Goal: Information Seeking & Learning: Get advice/opinions

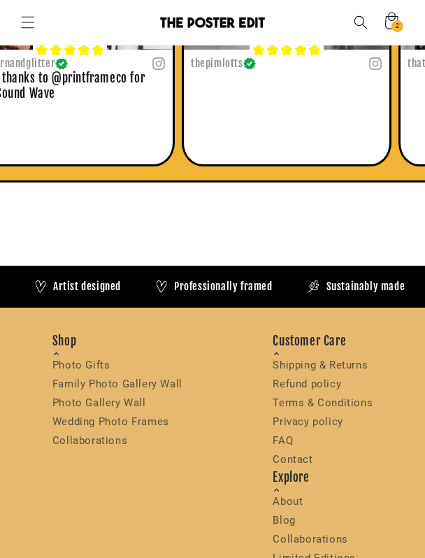
scroll to position [0, 345]
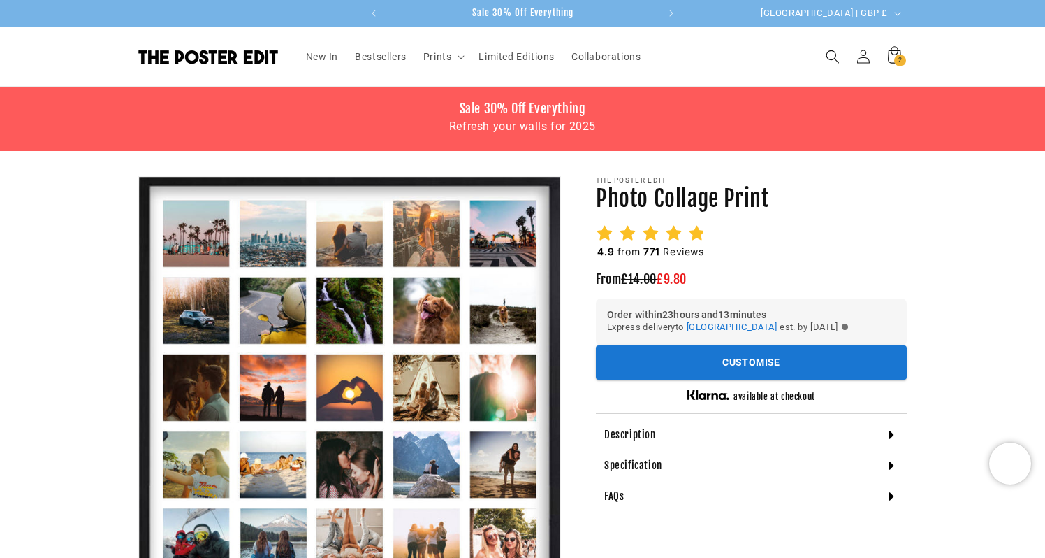
scroll to position [0, 272]
click at [645, 239] on icon at bounding box center [650, 232] width 17 height 17
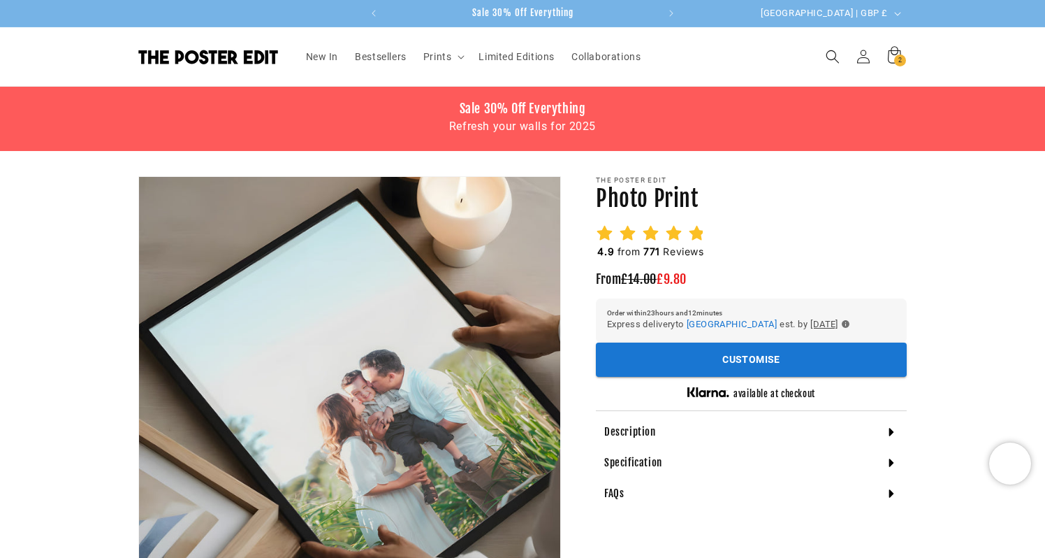
click at [665, 233] on icon at bounding box center [673, 232] width 17 height 17
click at [386, 59] on span "Bestsellers" at bounding box center [381, 56] width 52 height 13
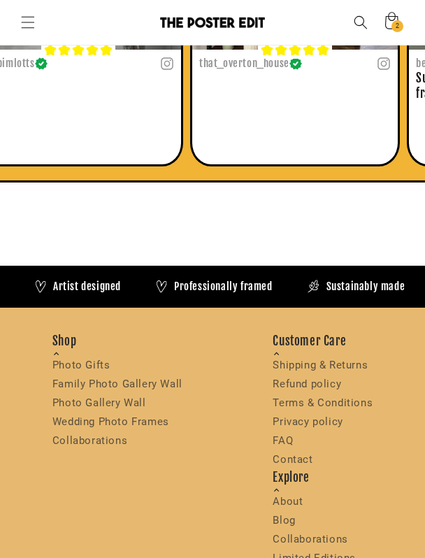
scroll to position [0, 345]
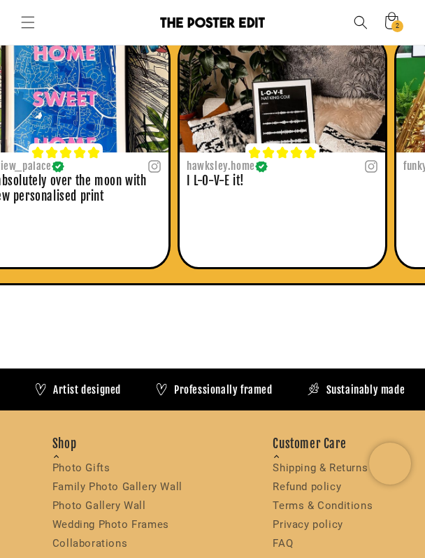
scroll to position [0, 345]
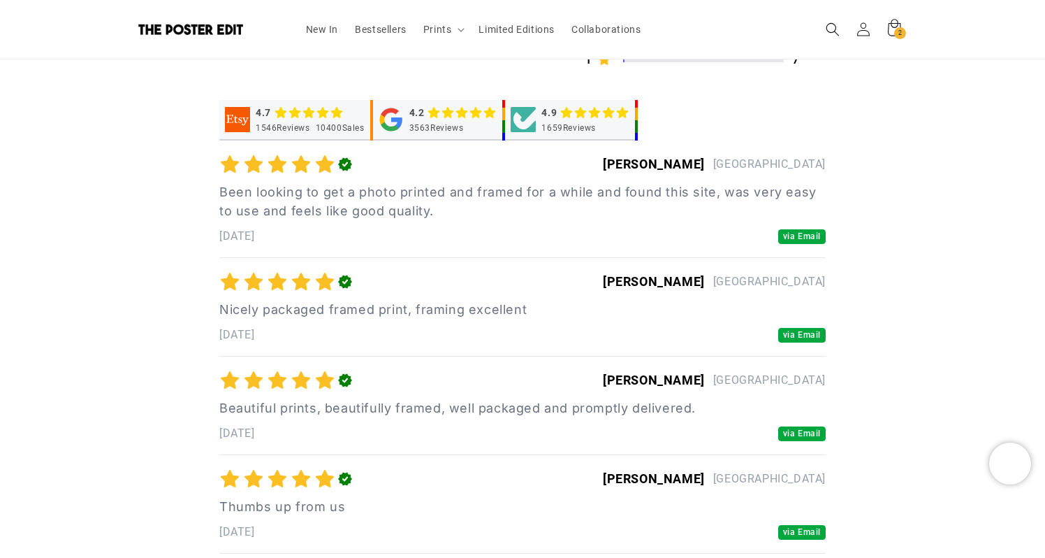
scroll to position [0, 545]
click at [344, 169] on polygon "button" at bounding box center [345, 164] width 14 height 13
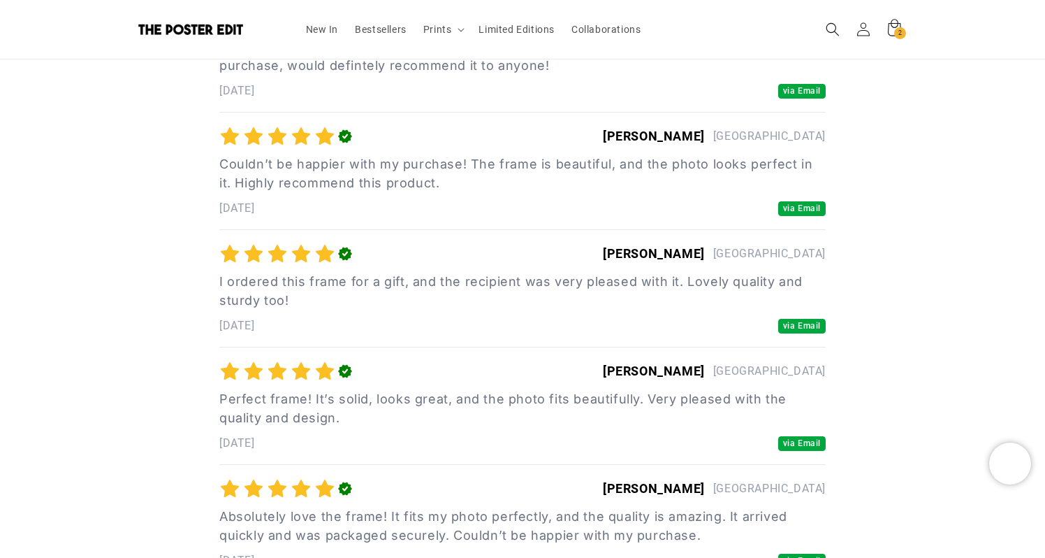
scroll to position [111926, 0]
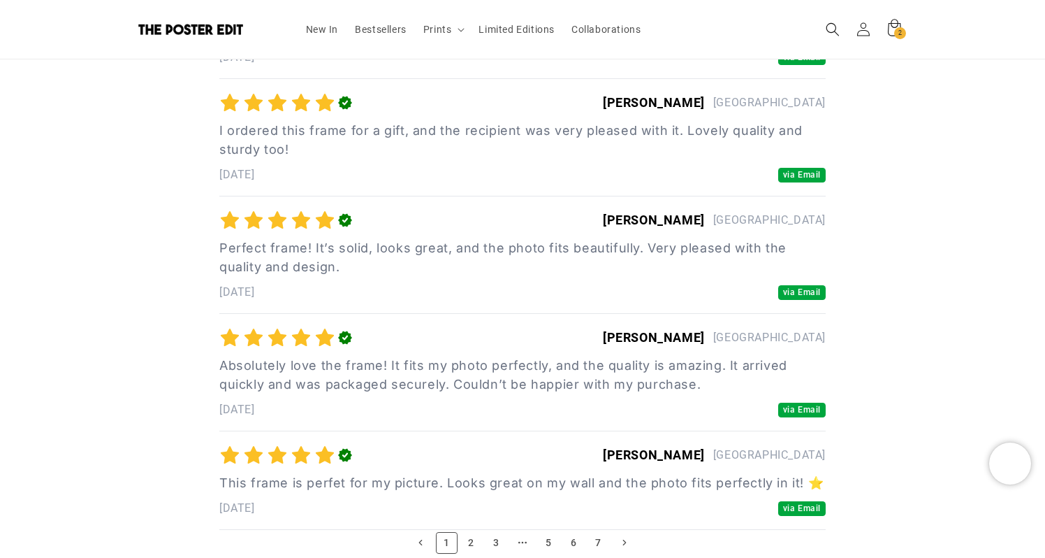
click at [424, 532] on link "2" at bounding box center [471, 543] width 22 height 22
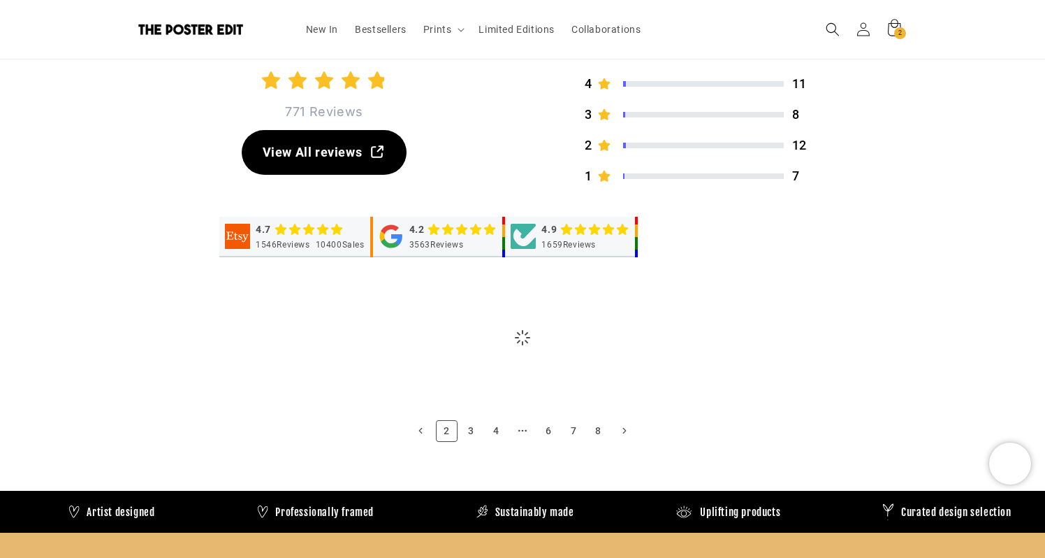
scroll to position [0, 272]
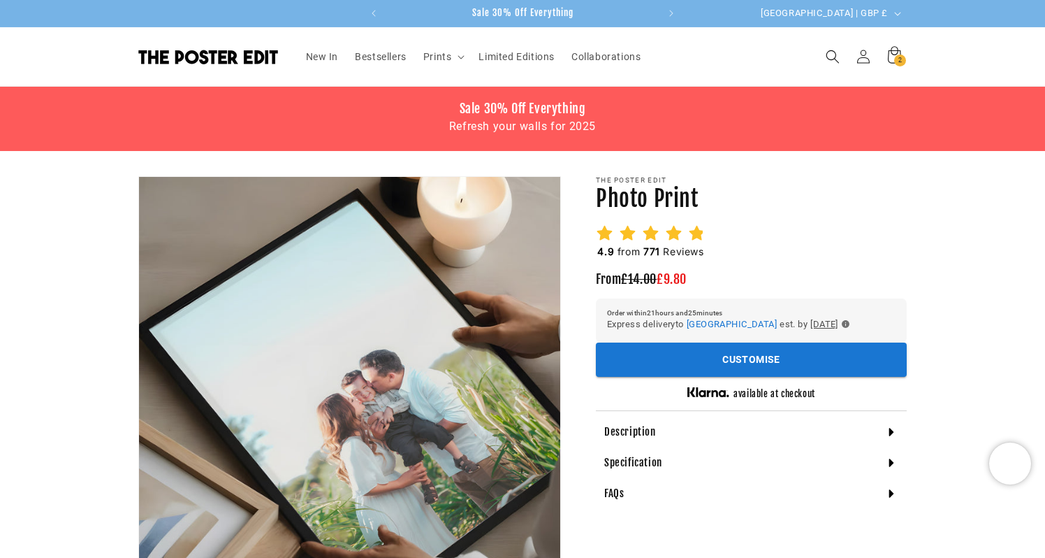
scroll to position [0, 272]
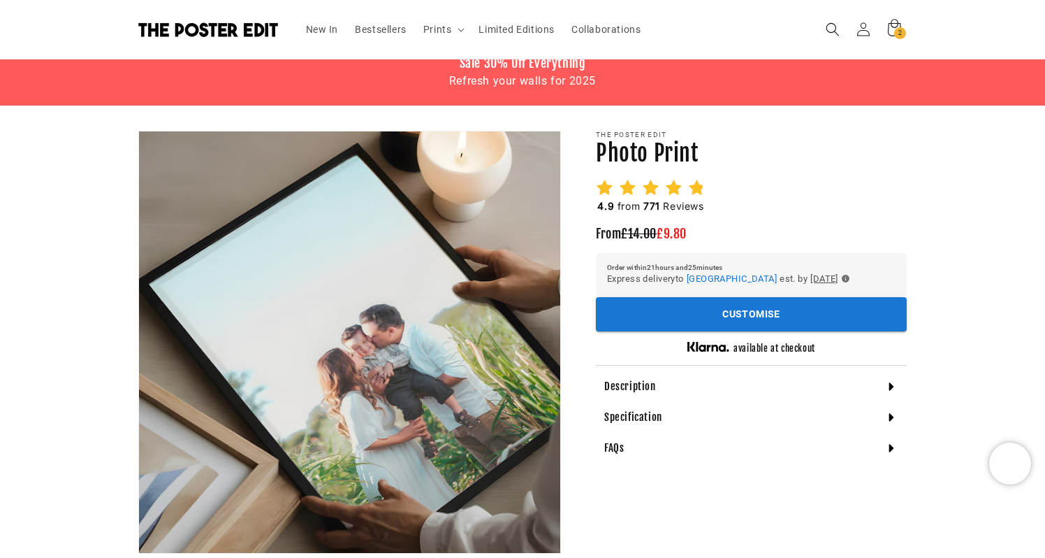
click at [667, 201] on h2 "4.9 from 771 Reviews" at bounding box center [651, 206] width 110 height 14
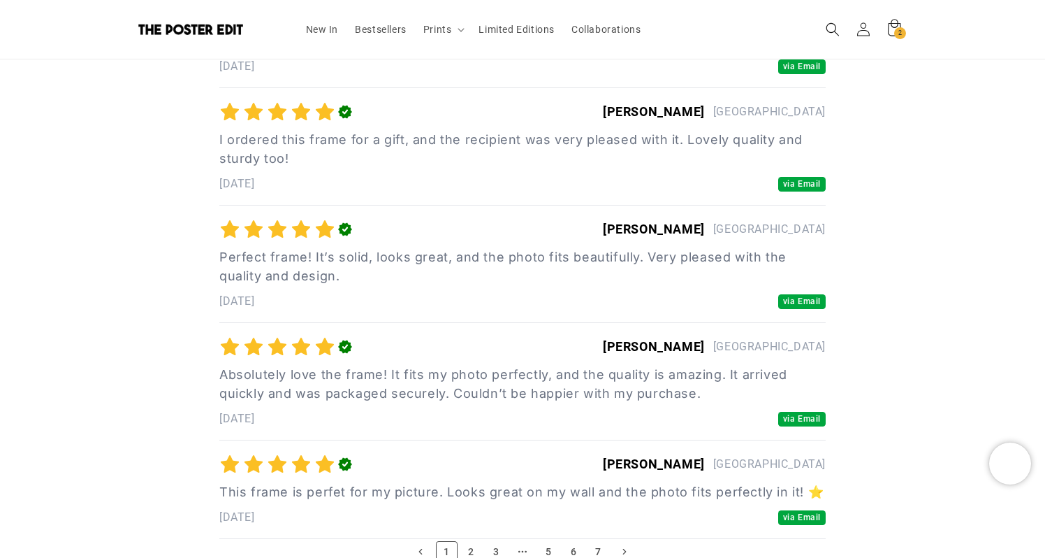
scroll to position [111880, 0]
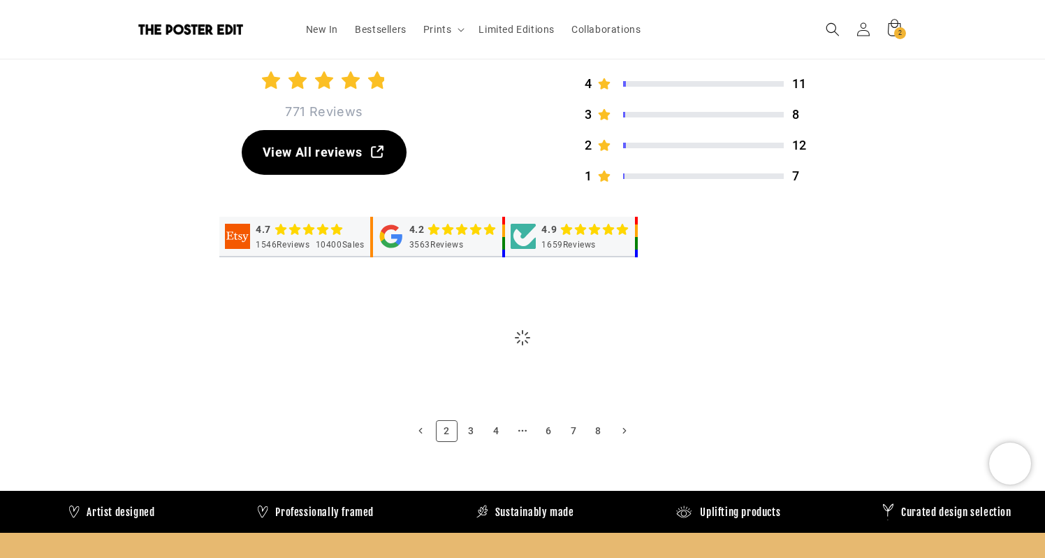
scroll to position [0, 272]
